Goal: Task Accomplishment & Management: Manage account settings

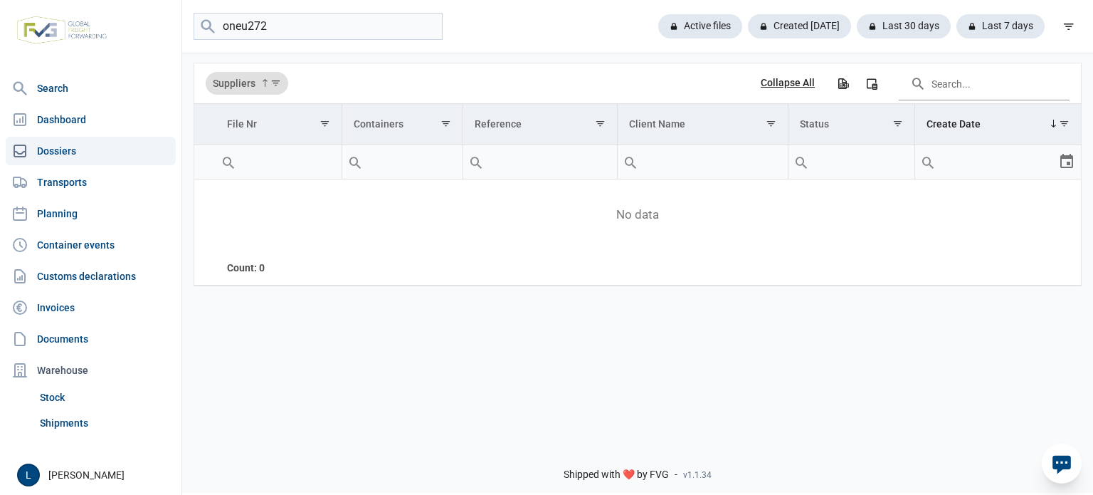
drag, startPoint x: 283, startPoint y: 369, endPoint x: 285, endPoint y: 211, distance: 158.7
click at [283, 369] on div "Data grid with 0 rows and 7 columns Suppliers Collapse All Export all data to E…" at bounding box center [637, 241] width 911 height 381
click at [318, 28] on input "oneu272" at bounding box center [318, 27] width 249 height 28
type input "oneu252"
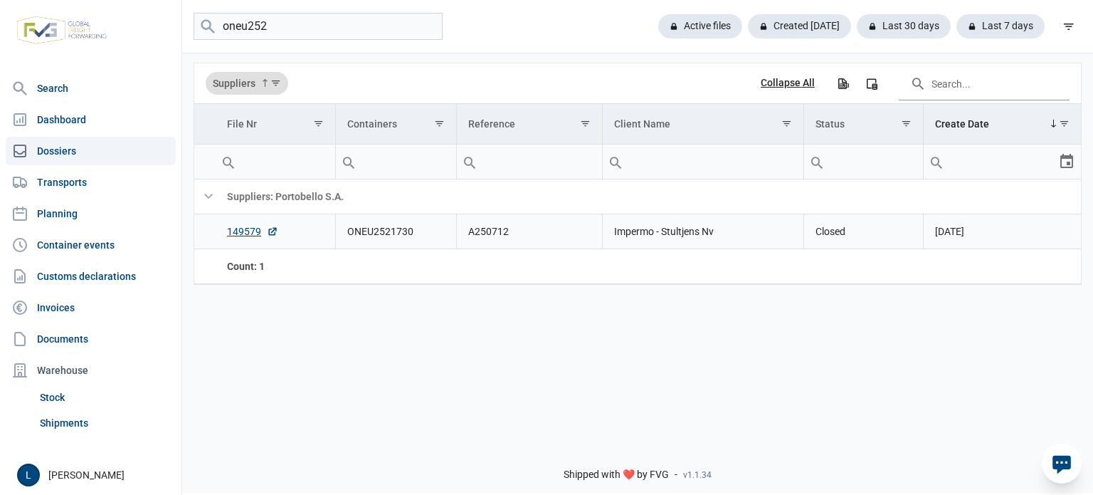
click at [491, 236] on td "A250712" at bounding box center [529, 231] width 146 height 35
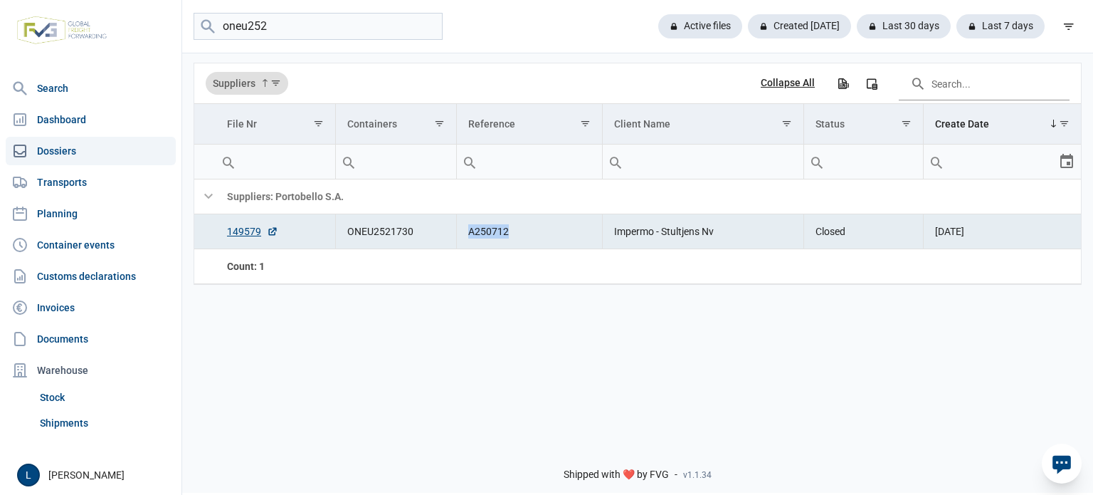
click at [492, 235] on td "A250712" at bounding box center [529, 231] width 146 height 35
copy td "A250712"
click at [242, 358] on div "Data grid with 2 rows and 7 columns Suppliers Collapse All Export all data to E…" at bounding box center [637, 241] width 911 height 381
click at [339, 33] on input "oneu252" at bounding box center [318, 27] width 249 height 28
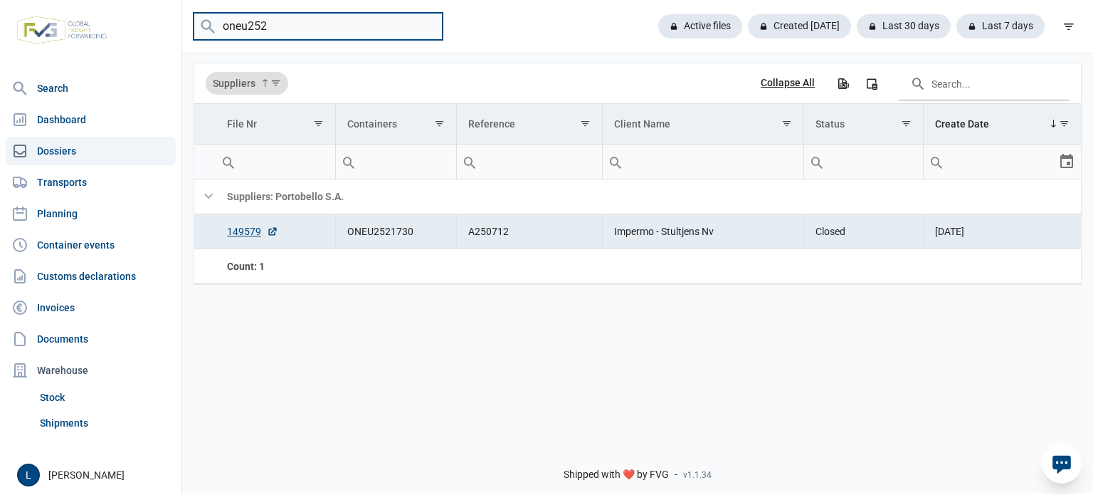
click at [427, 22] on input "oneu252" at bounding box center [318, 27] width 249 height 28
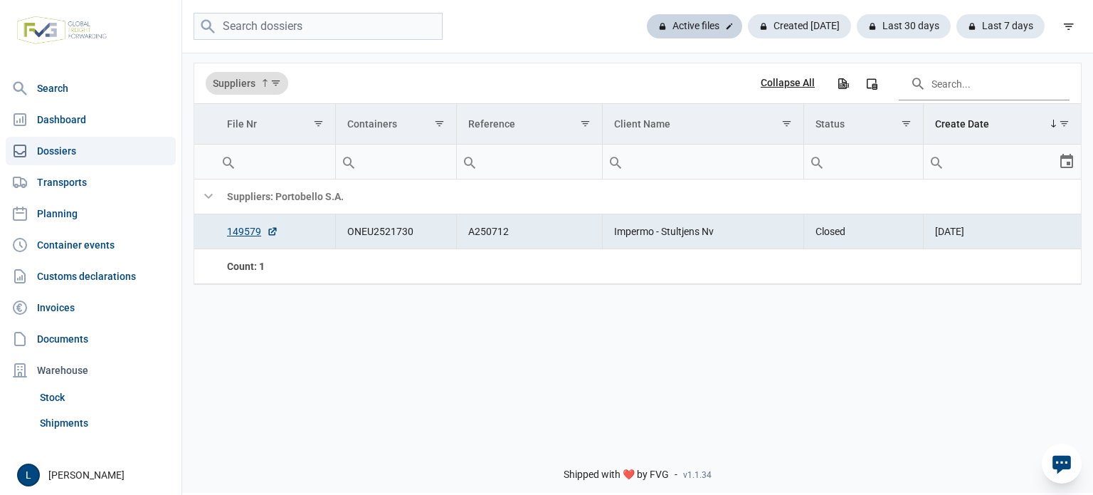
click at [703, 17] on div "Active files" at bounding box center [694, 26] width 95 height 24
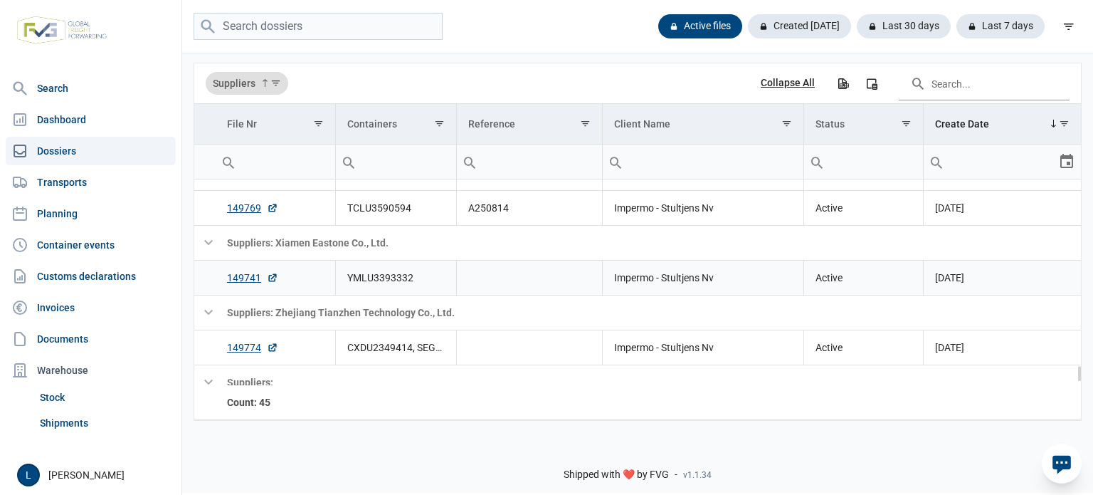
scroll to position [2199, 0]
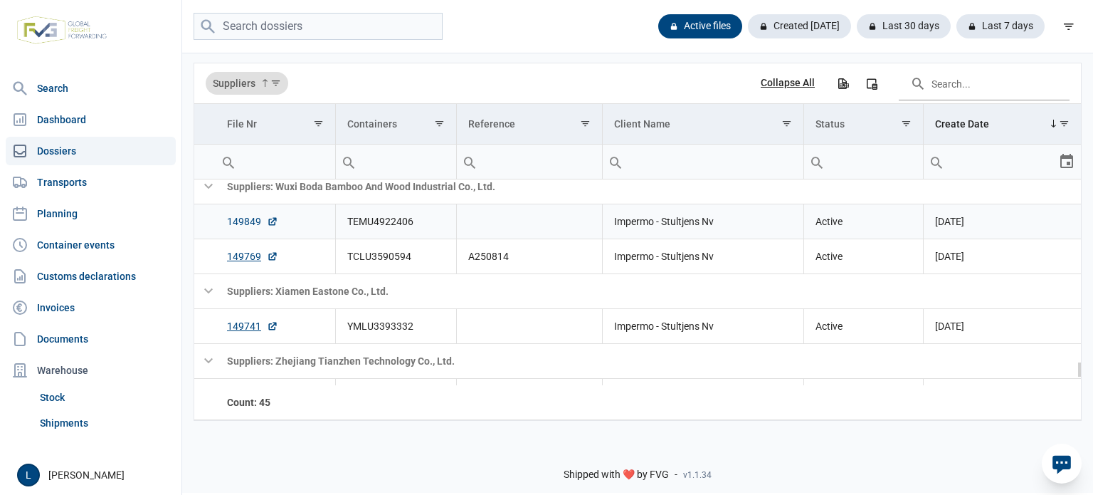
click at [240, 214] on link "149849" at bounding box center [252, 221] width 51 height 14
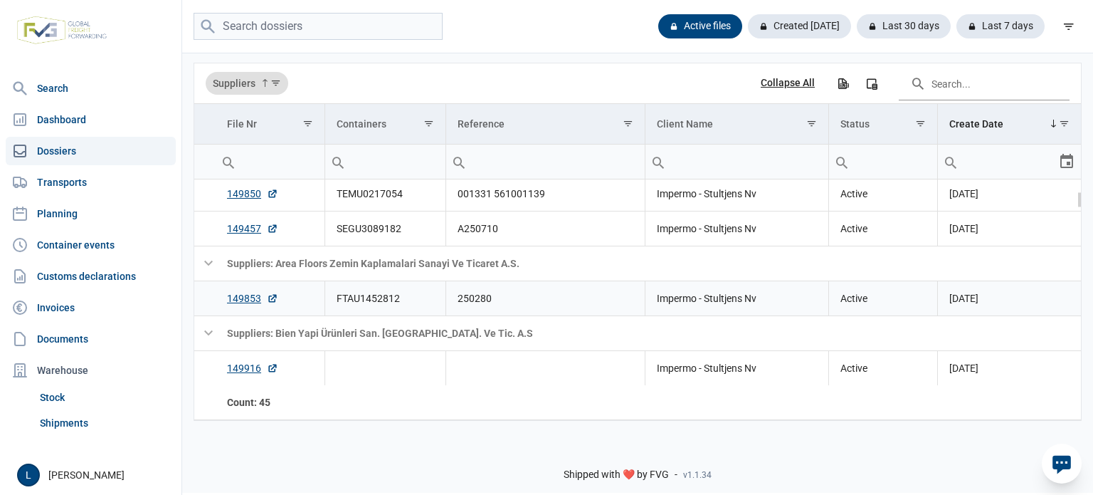
scroll to position [189, 0]
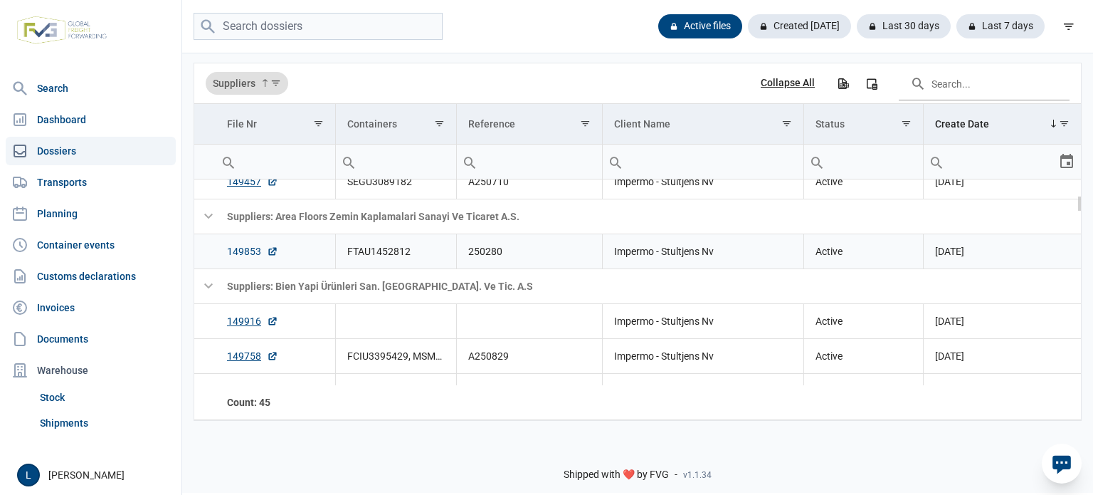
click at [244, 252] on link "149853" at bounding box center [252, 251] width 51 height 14
click at [370, 30] on input "search" at bounding box center [318, 27] width 249 height 28
type input "qua"
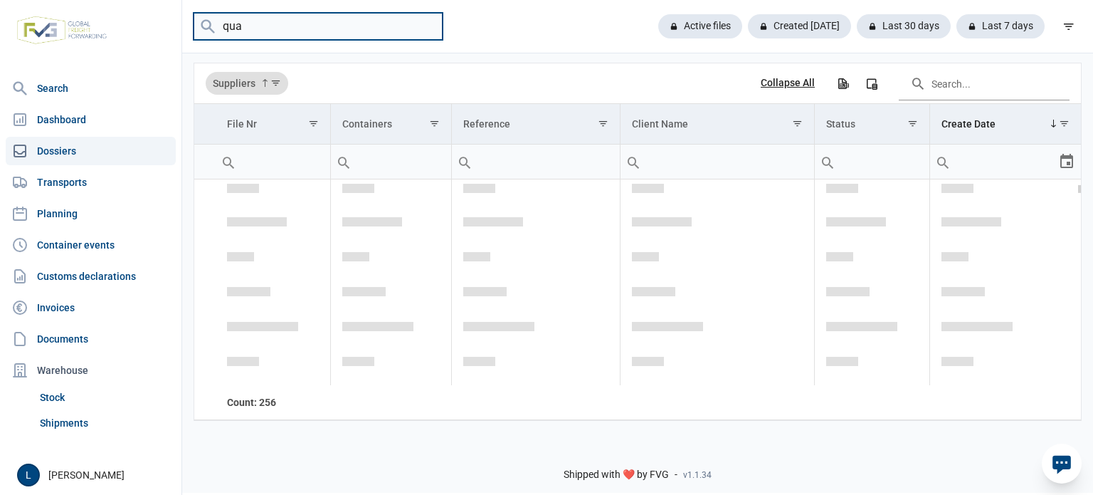
scroll to position [0, 0]
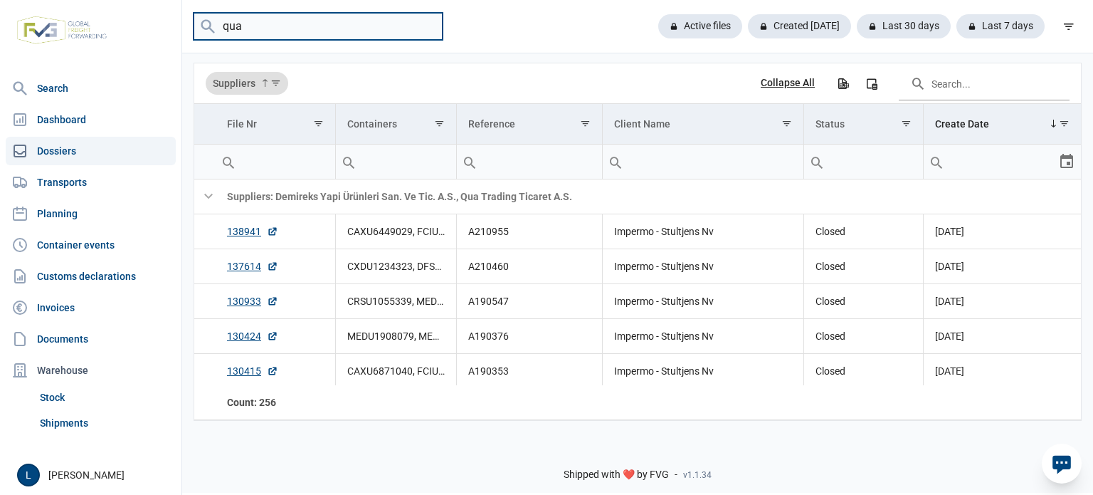
click at [425, 24] on input "qua" at bounding box center [318, 27] width 249 height 28
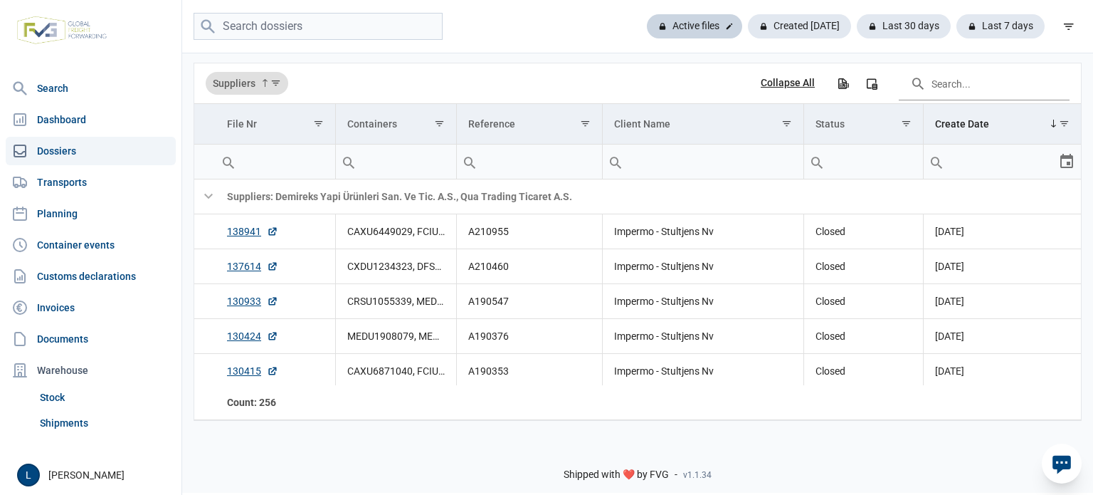
drag, startPoint x: 681, startPoint y: 28, endPoint x: 663, endPoint y: 41, distance: 22.4
click at [683, 28] on div "Active files" at bounding box center [694, 26] width 95 height 24
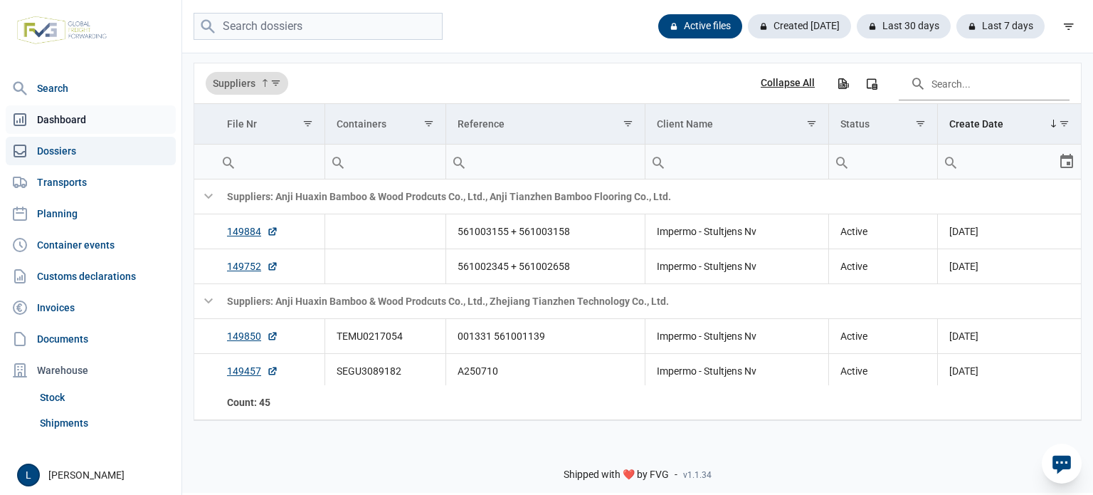
click at [94, 113] on link "Dashboard" at bounding box center [91, 119] width 170 height 28
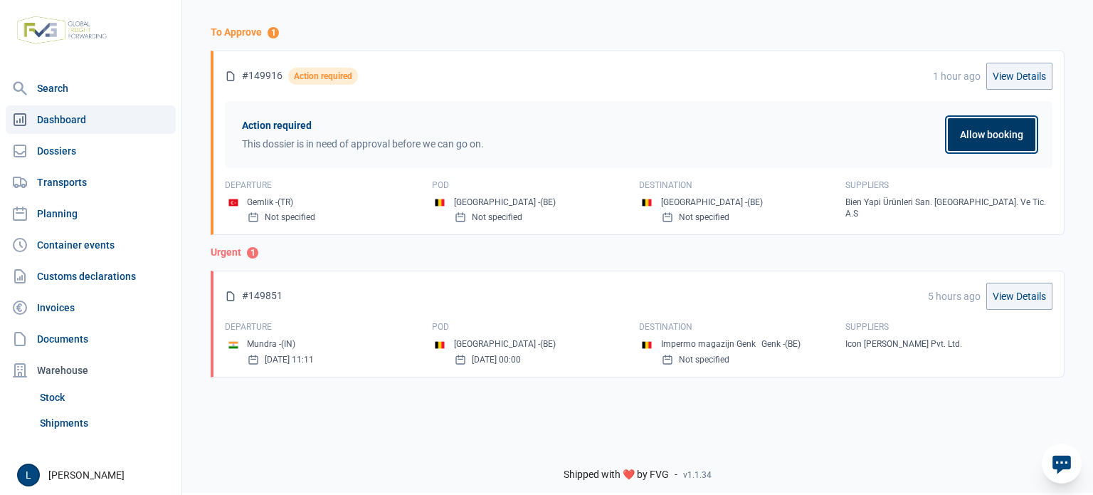
click at [975, 141] on button "Allow booking" at bounding box center [992, 134] width 88 height 33
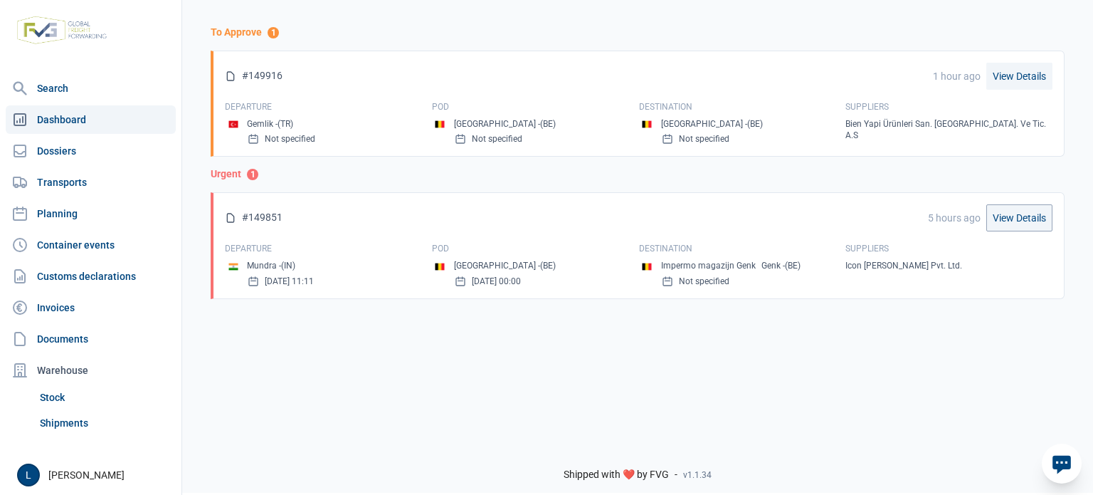
click at [1012, 73] on link "View Details" at bounding box center [1020, 76] width 66 height 27
click at [122, 139] on link "Dossiers" at bounding box center [91, 151] width 170 height 28
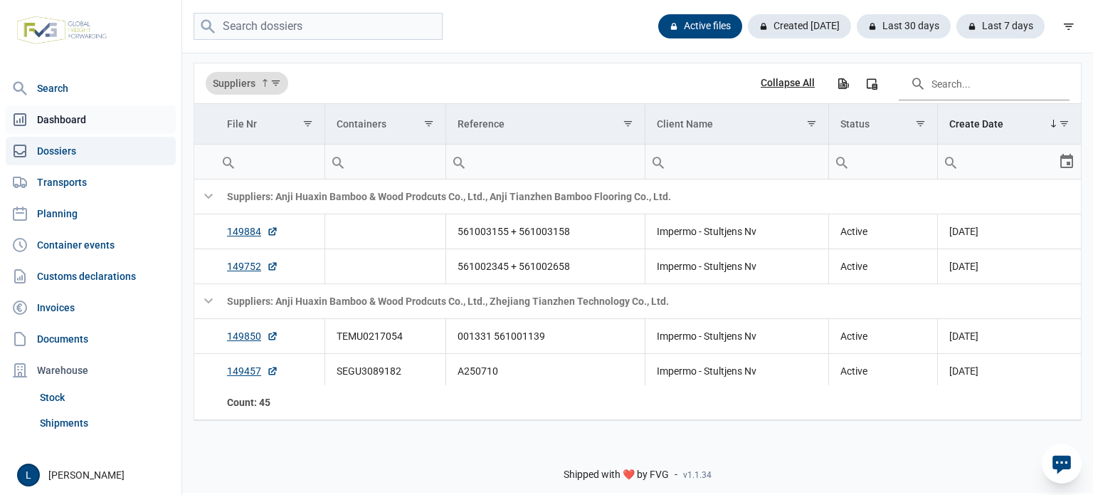
click at [121, 127] on link "Dashboard" at bounding box center [91, 119] width 170 height 28
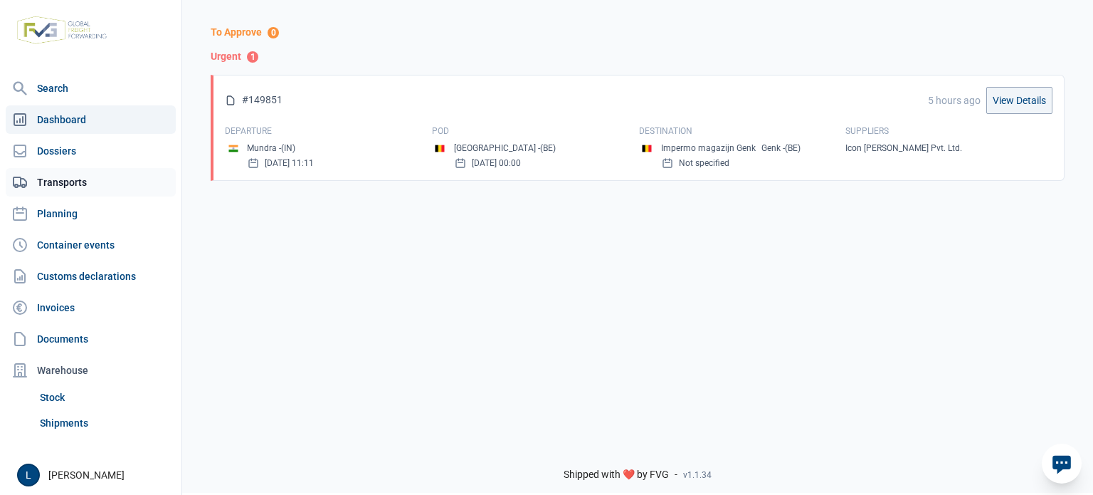
click at [100, 168] on link "Transports" at bounding box center [91, 182] width 170 height 28
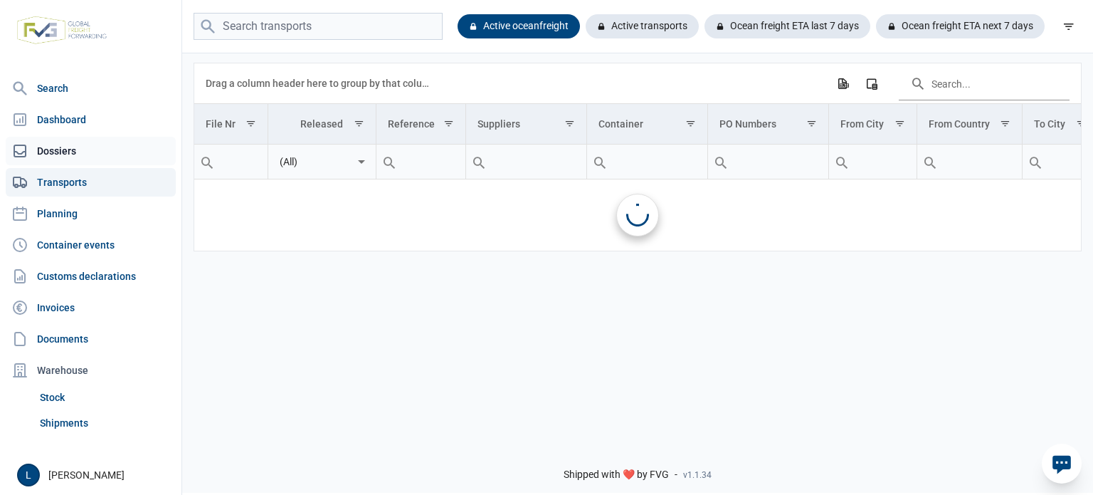
drag, startPoint x: 103, startPoint y: 156, endPoint x: 151, endPoint y: 162, distance: 48.8
click at [105, 154] on link "Dossiers" at bounding box center [91, 151] width 170 height 28
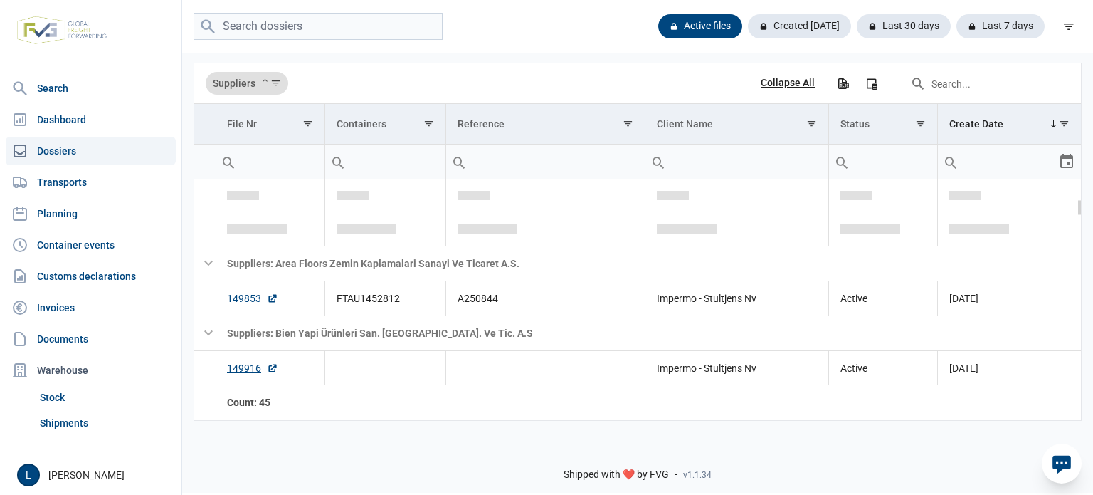
scroll to position [236, 0]
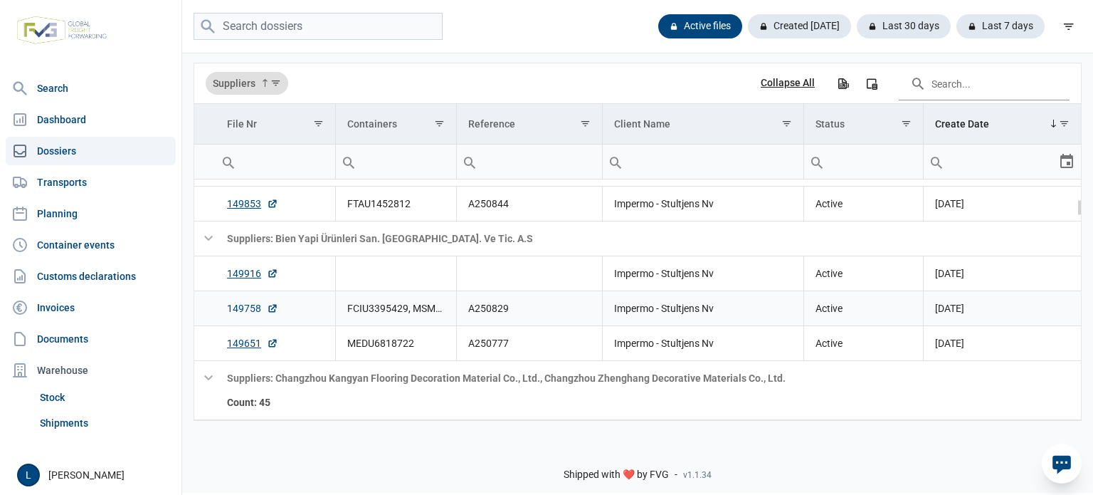
click at [256, 306] on link "149758" at bounding box center [252, 308] width 51 height 14
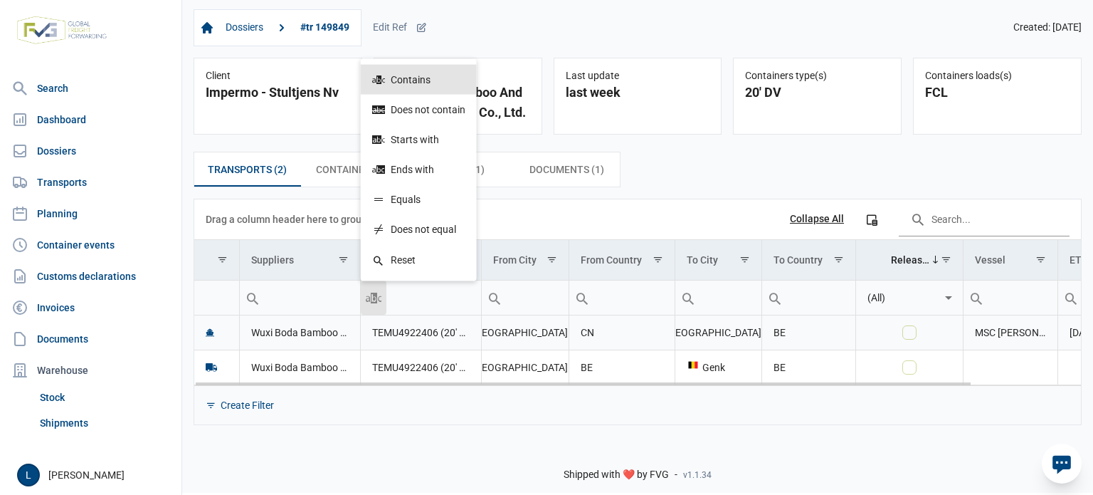
click at [402, 339] on td "TEMU4922406 (20' DV)" at bounding box center [420, 332] width 121 height 35
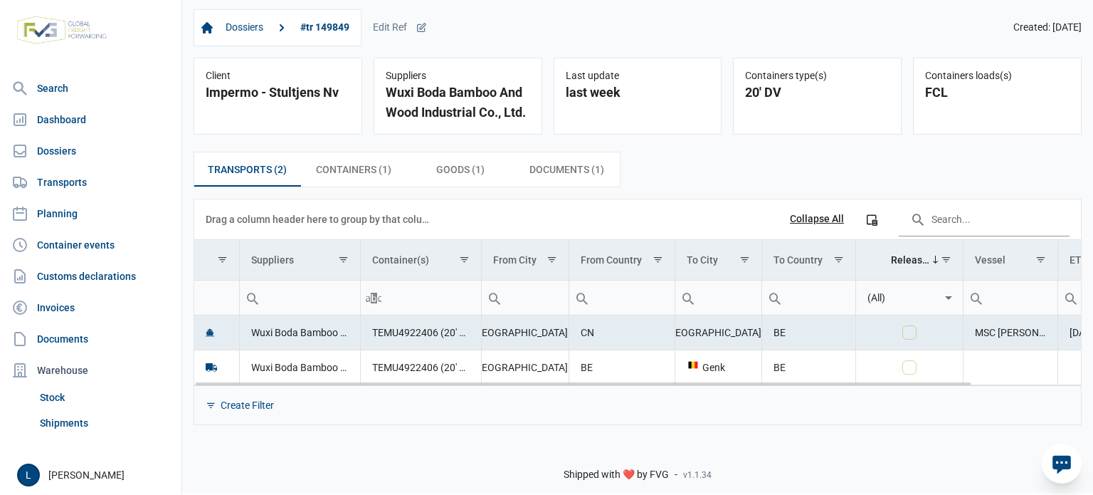
click at [402, 332] on td "TEMU4922406 (20' DV)" at bounding box center [420, 332] width 121 height 35
copy td "TEMU4922406"
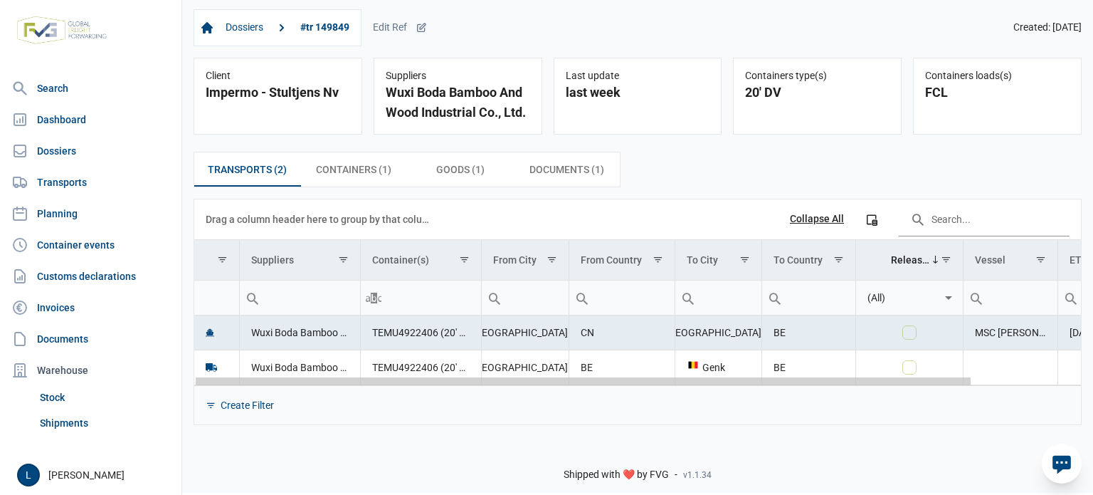
scroll to position [0, 123]
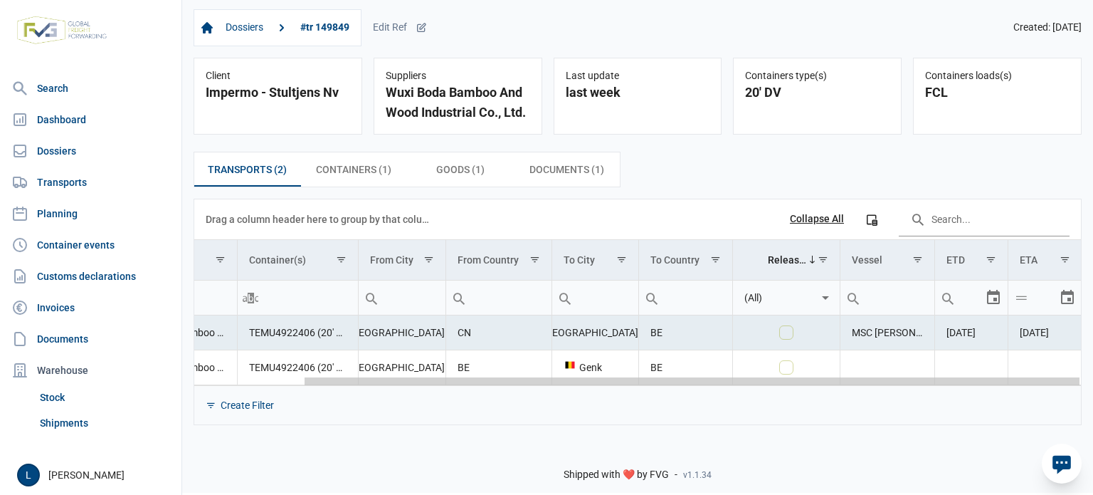
drag, startPoint x: 510, startPoint y: 381, endPoint x: 888, endPoint y: 375, distance: 378.0
click at [888, 375] on body "For evaluation purposes only. Redistribution prohibited. Please register an exi…" at bounding box center [546, 222] width 1093 height 495
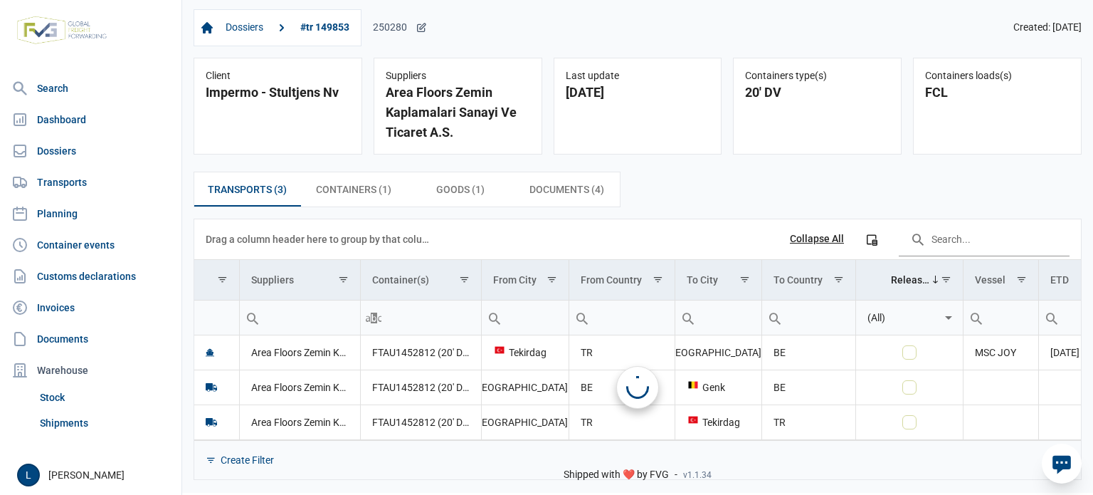
click at [416, 27] on div "250280" at bounding box center [400, 27] width 54 height 13
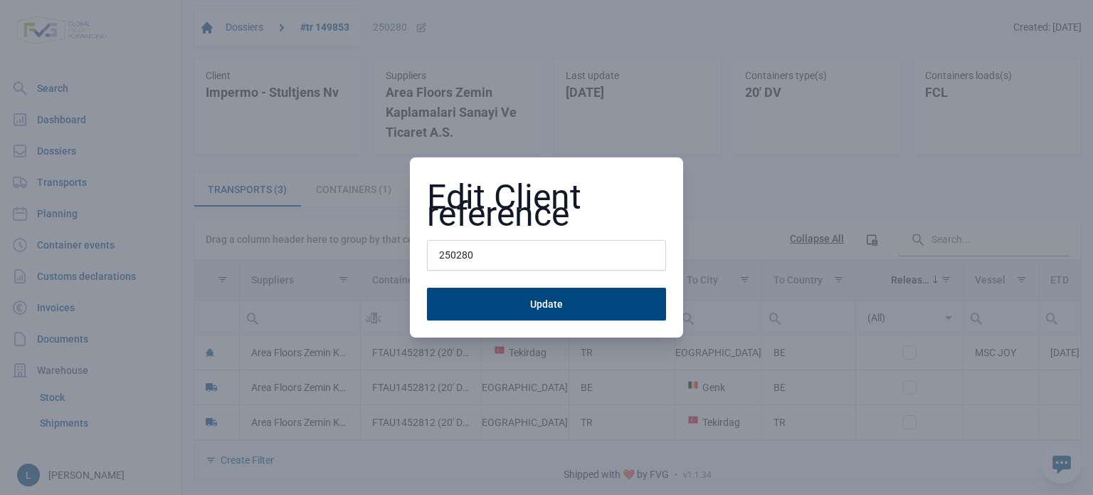
click at [466, 243] on input "250280" at bounding box center [546, 255] width 239 height 31
type input "a"
type input "A250844"
click at [427, 288] on button "Update" at bounding box center [546, 304] width 239 height 33
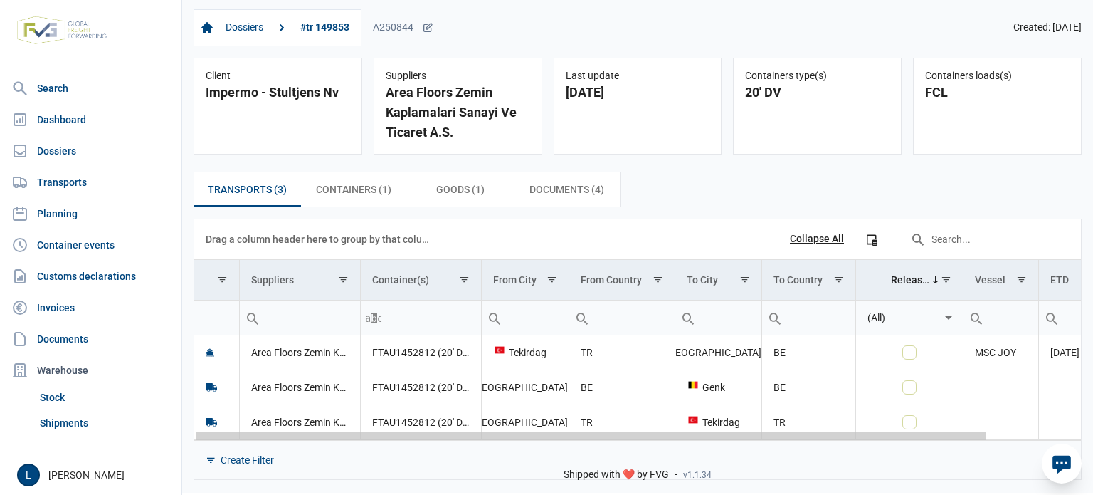
scroll to position [0, 104]
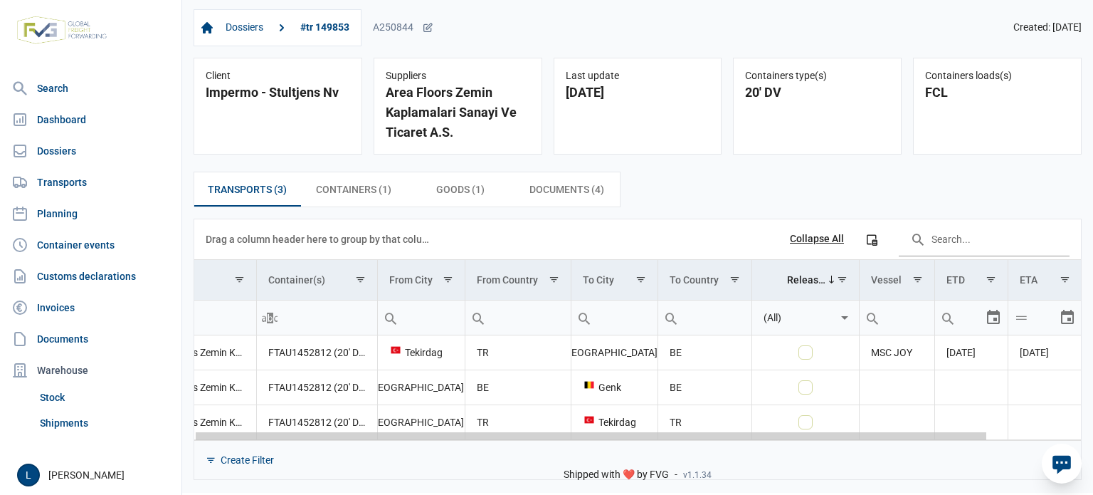
click at [891, 470] on body "For evaluation purposes only. Redistribution prohibited. Please register an exi…" at bounding box center [546, 222] width 1093 height 495
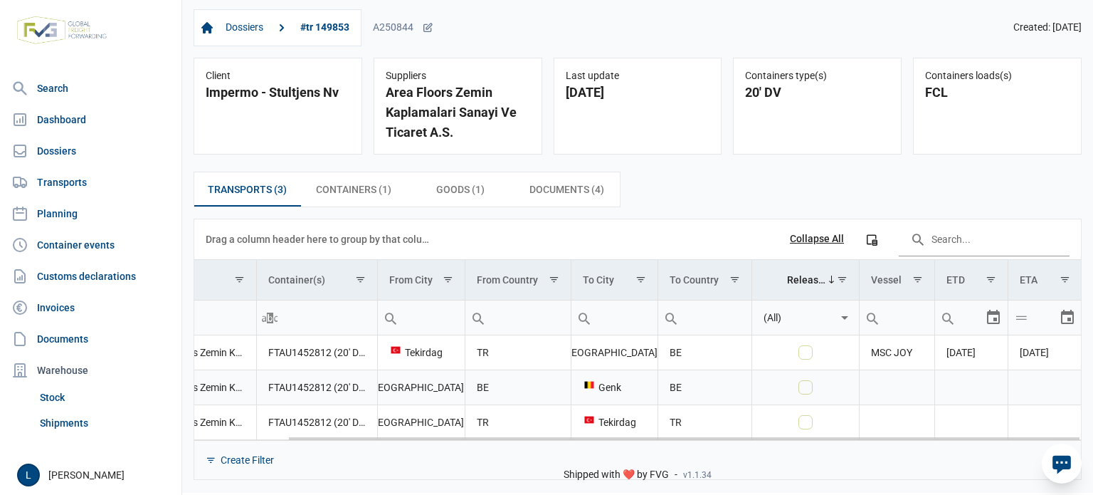
click at [293, 383] on td "FTAU1452812 (20' DV)" at bounding box center [316, 386] width 121 height 35
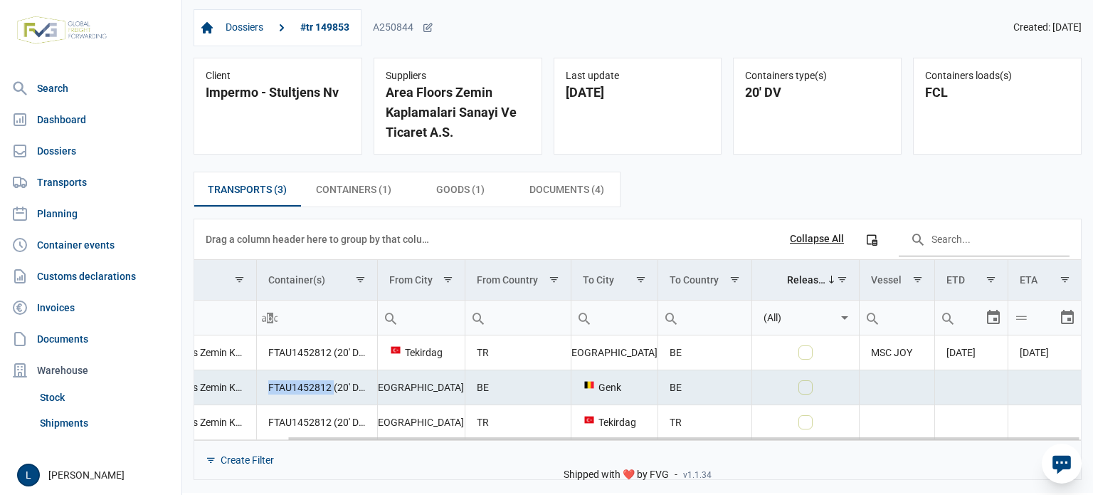
click at [293, 383] on td "FTAU1452812 (20' DV)" at bounding box center [316, 386] width 121 height 35
copy td "FTAU1452812"
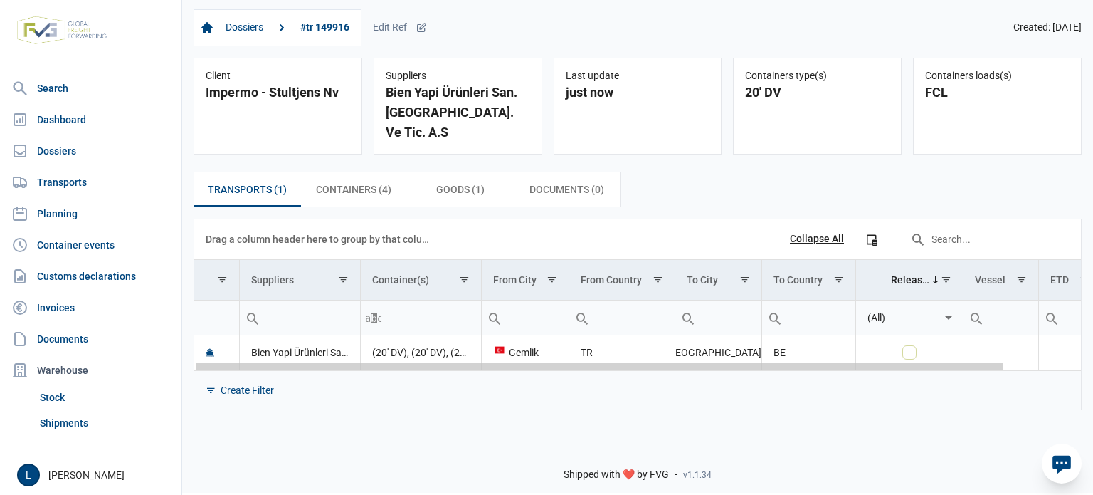
scroll to position [0, 83]
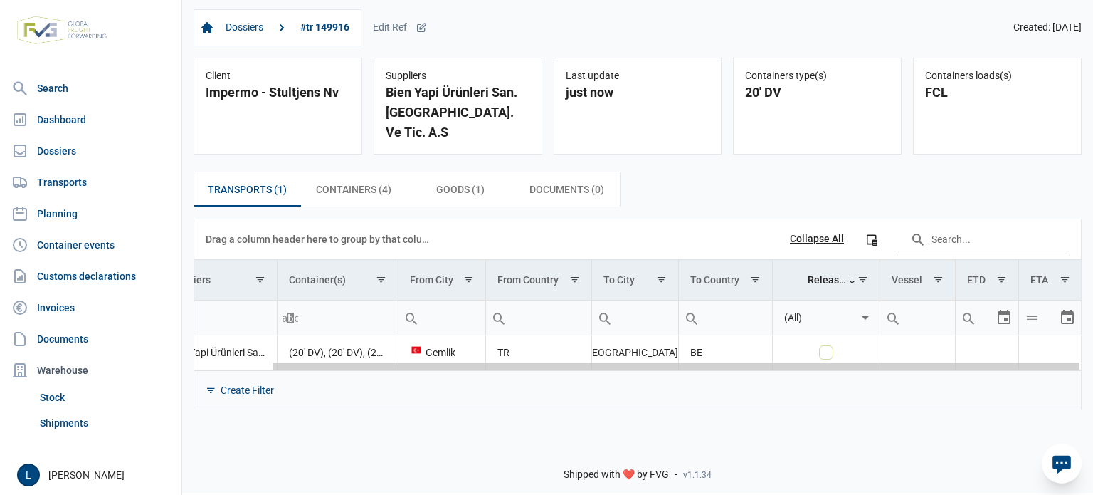
drag, startPoint x: 641, startPoint y: 347, endPoint x: 657, endPoint y: 346, distance: 16.4
click at [954, 351] on body "For evaluation purposes only. Redistribution prohibited. Please register an exi…" at bounding box center [546, 222] width 1093 height 495
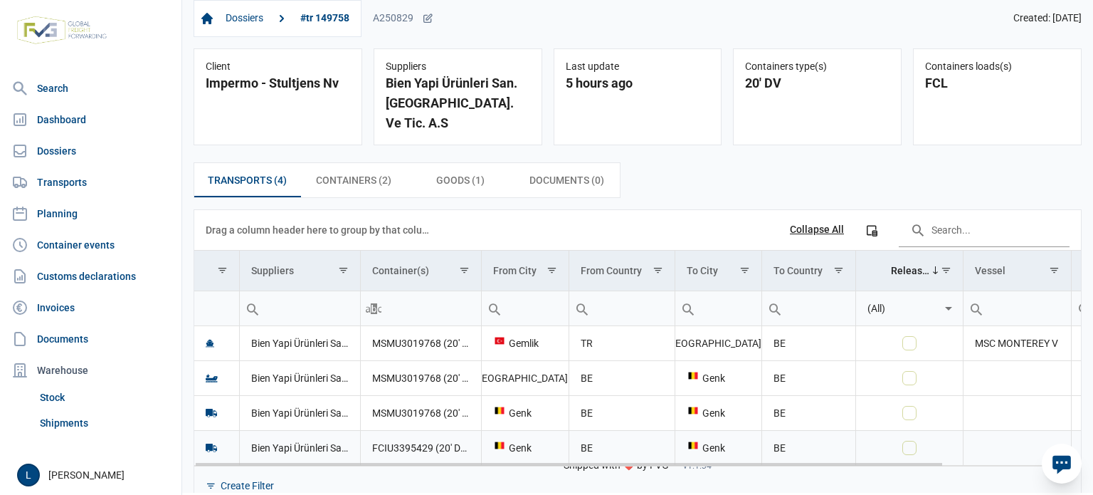
scroll to position [11, 0]
drag, startPoint x: 816, startPoint y: 446, endPoint x: 871, endPoint y: 441, distance: 55.0
click at [868, 441] on div "Data grid with 4 rows and 11 columns Drag a column header here to group by that…" at bounding box center [637, 356] width 887 height 295
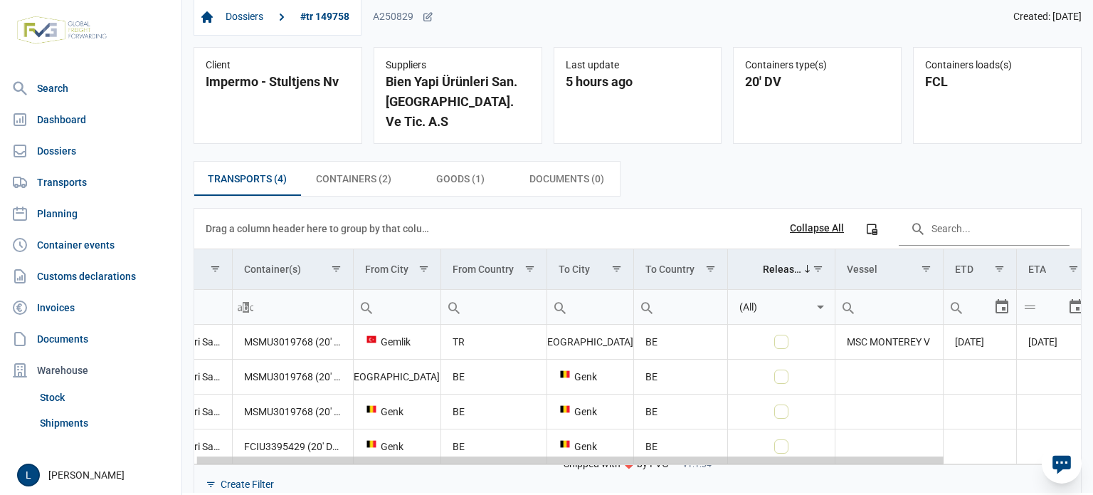
scroll to position [0, 147]
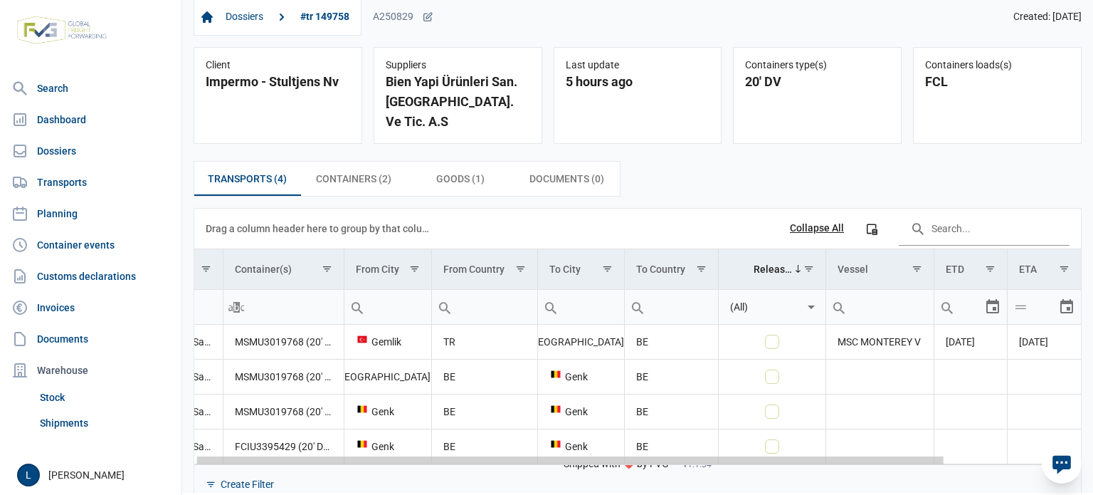
drag, startPoint x: 861, startPoint y: 438, endPoint x: 1006, endPoint y: 441, distance: 144.5
click at [1006, 441] on body "For evaluation purposes only. Redistribution prohibited. Please register an exi…" at bounding box center [546, 222] width 1093 height 495
